Goal: Task Accomplishment & Management: Manage account settings

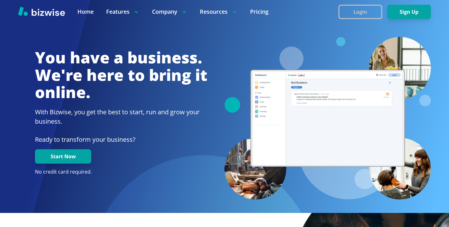
click at [359, 12] on button "Login" at bounding box center [360, 12] width 44 height 14
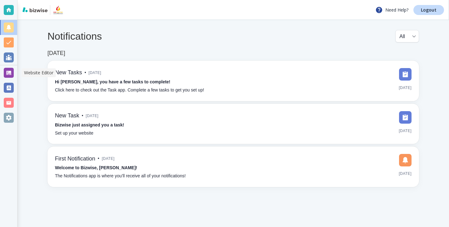
click at [2, 73] on div at bounding box center [8, 72] width 17 height 15
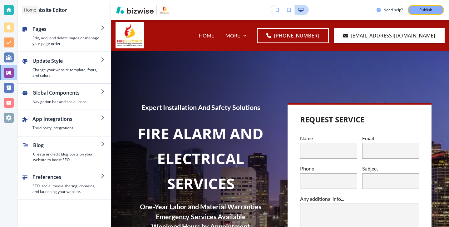
click at [8, 8] on div at bounding box center [9, 10] width 10 height 10
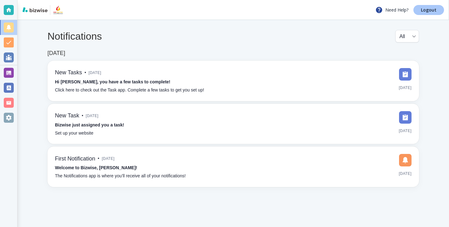
click at [430, 8] on p "Logout" at bounding box center [429, 10] width 16 height 4
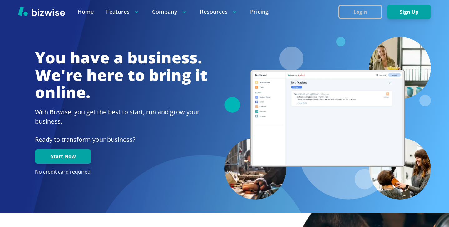
click at [362, 14] on button "Login" at bounding box center [360, 12] width 44 height 14
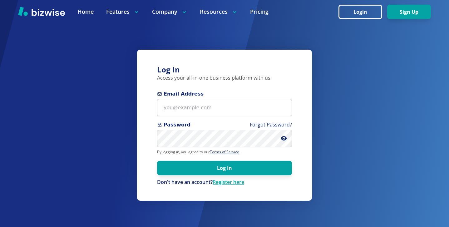
click at [263, 95] on span "Email Address" at bounding box center [224, 93] width 135 height 7
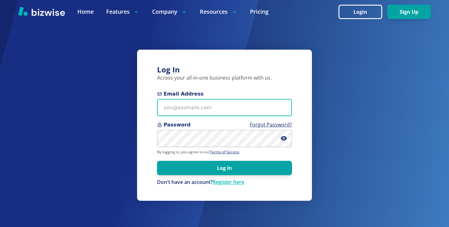
click at [263, 99] on input "Email Address" at bounding box center [224, 107] width 135 height 17
click at [262, 113] on input "Email Address" at bounding box center [224, 107] width 135 height 17
paste input "wayne@maxstoneusa.com"
type input "wayne@maxstoneusa.com"
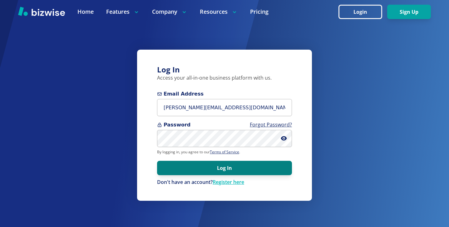
click at [277, 162] on button "Log In" at bounding box center [224, 168] width 135 height 14
